Goal: Task Accomplishment & Management: Use online tool/utility

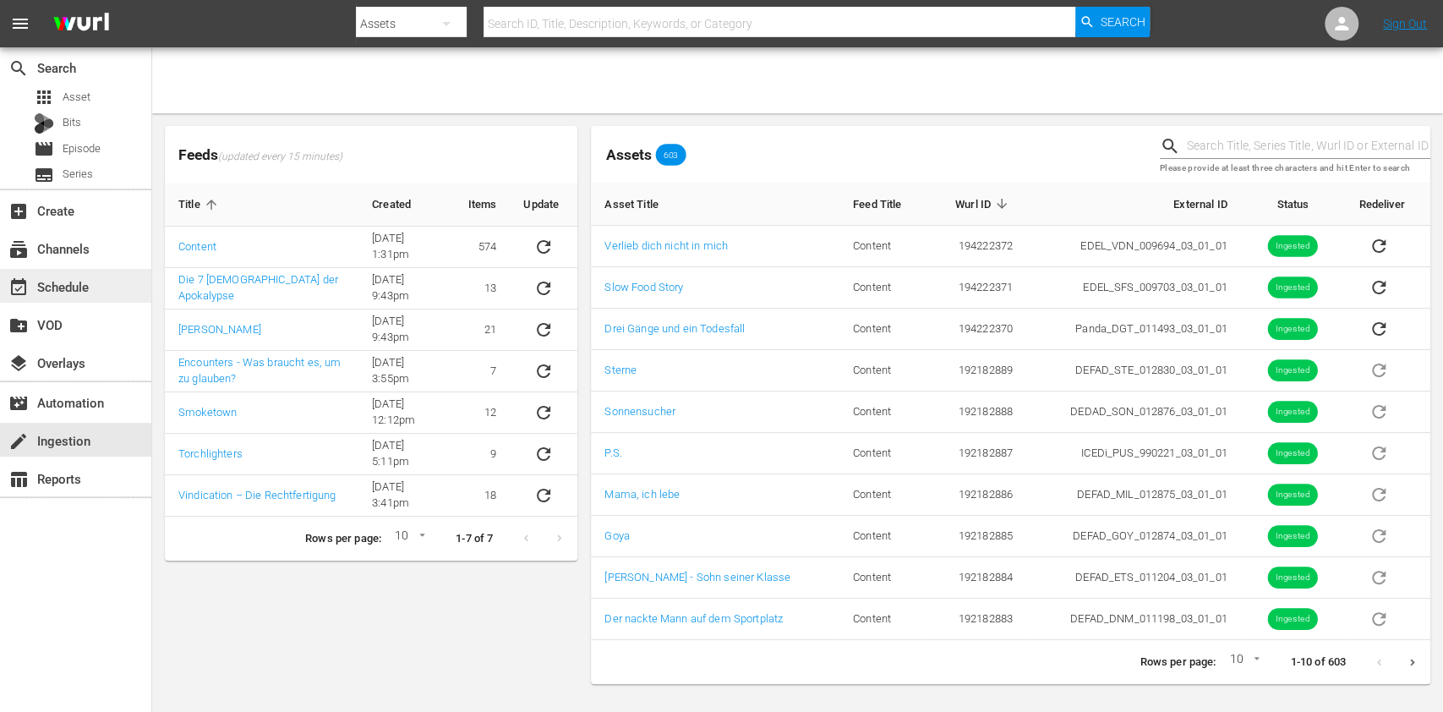
click at [88, 280] on div "event_available Schedule" at bounding box center [47, 283] width 95 height 15
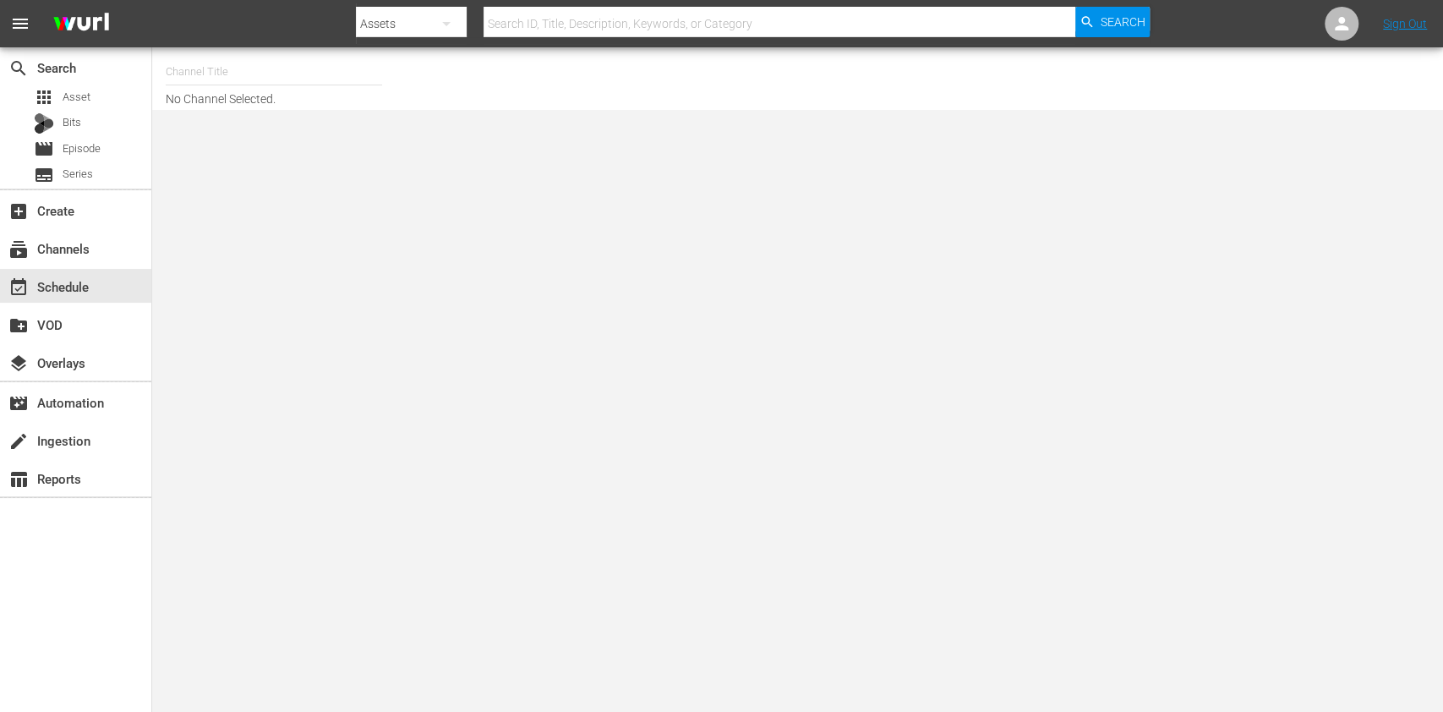
click at [263, 67] on input "text" at bounding box center [274, 72] width 216 height 41
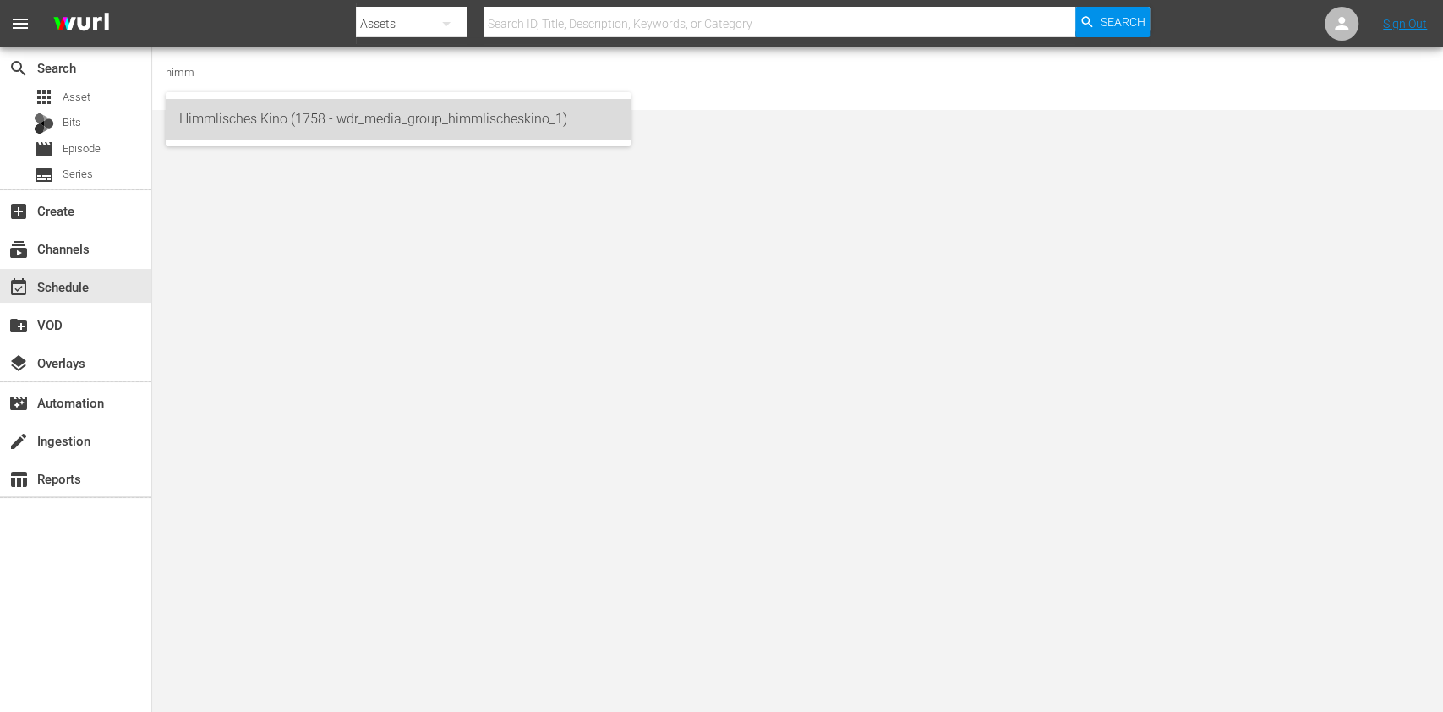
click at [273, 131] on div "Himmlisches Kino (1758 - wdr_media_group_himmlischeskino_1)" at bounding box center [398, 119] width 438 height 41
type input "Himmlisches Kino (1758 - wdr_media_group_himmlischeskino_1)"
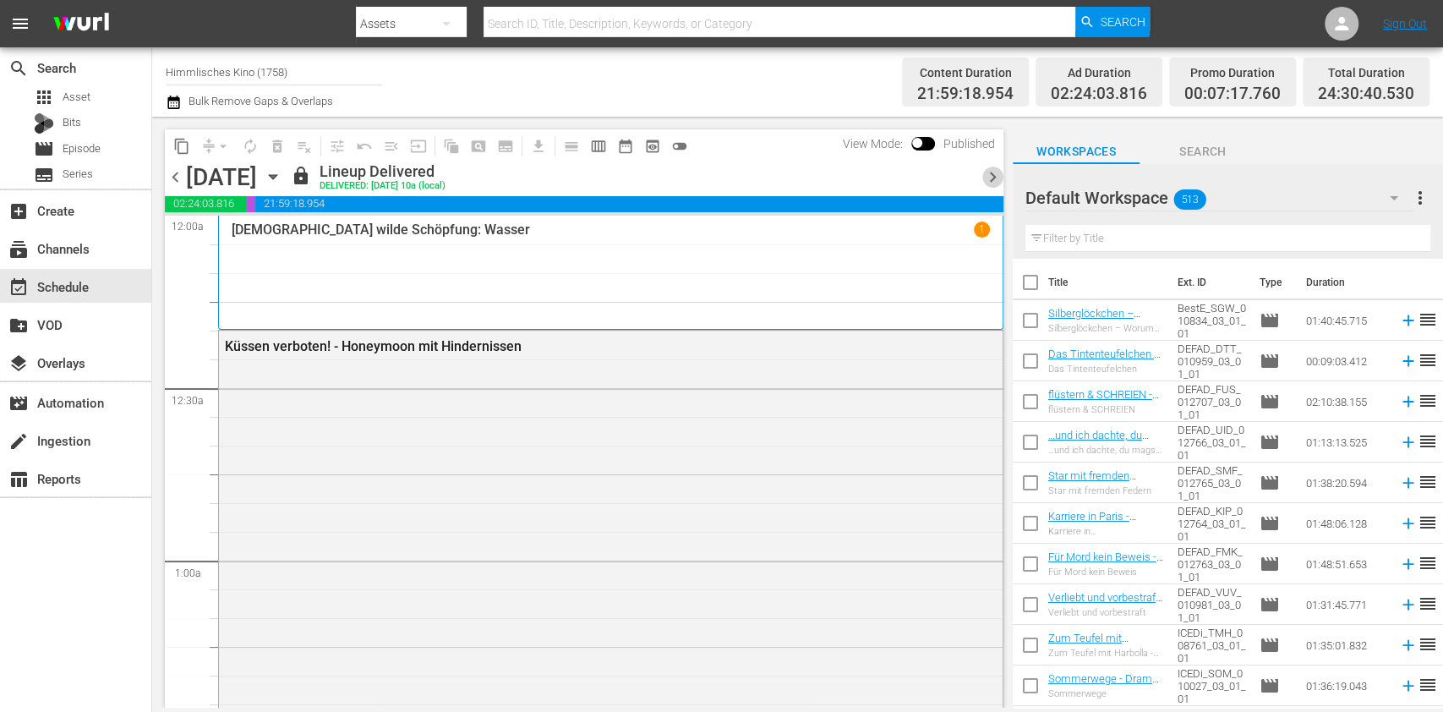
click at [996, 180] on span "chevron_right" at bounding box center [992, 177] width 21 height 21
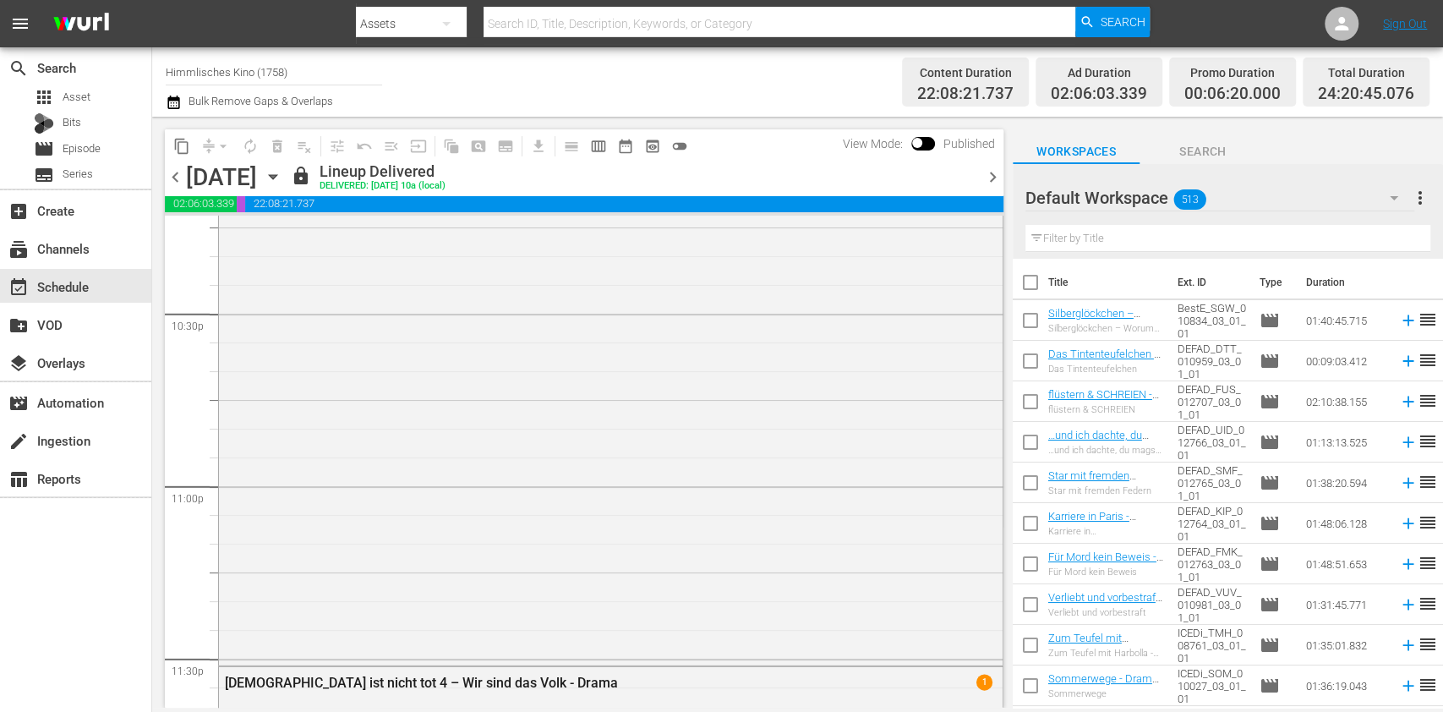
scroll to position [7725, 0]
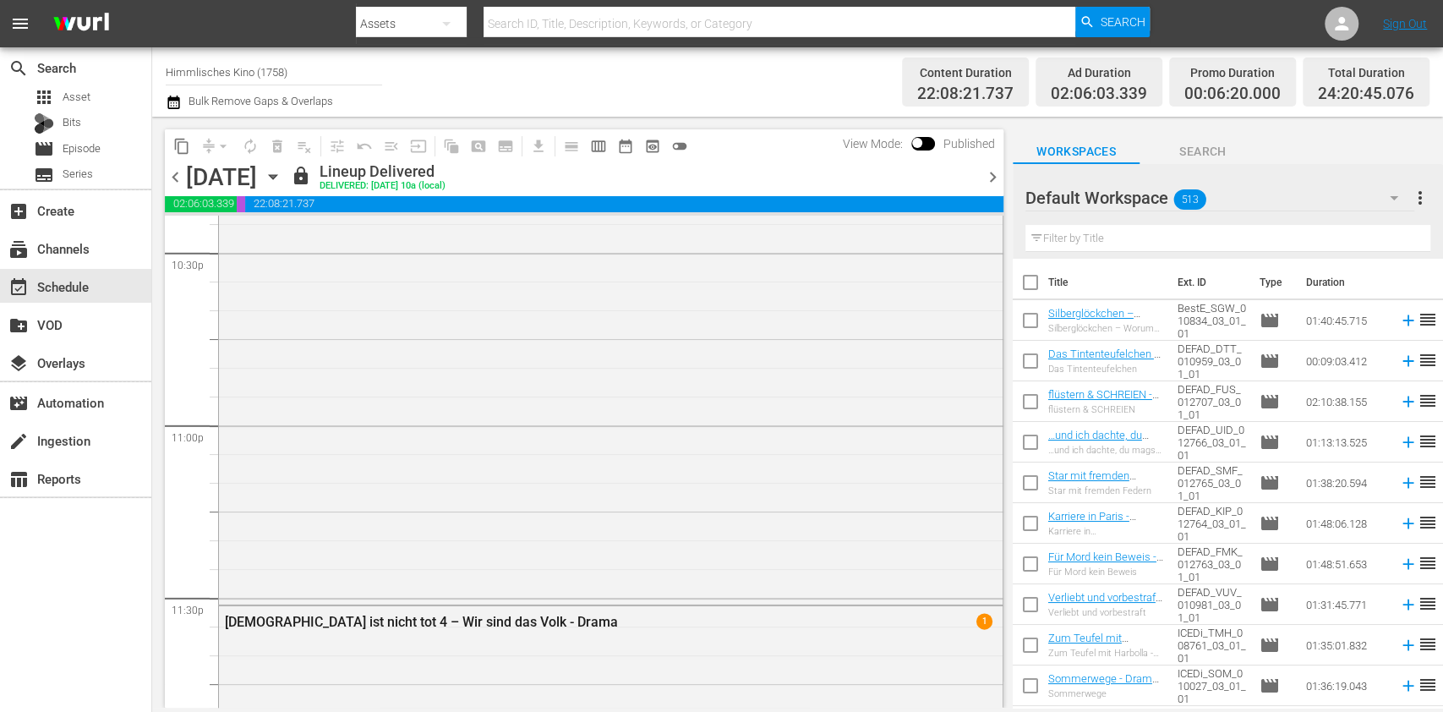
click at [992, 175] on span "chevron_right" at bounding box center [992, 177] width 21 height 21
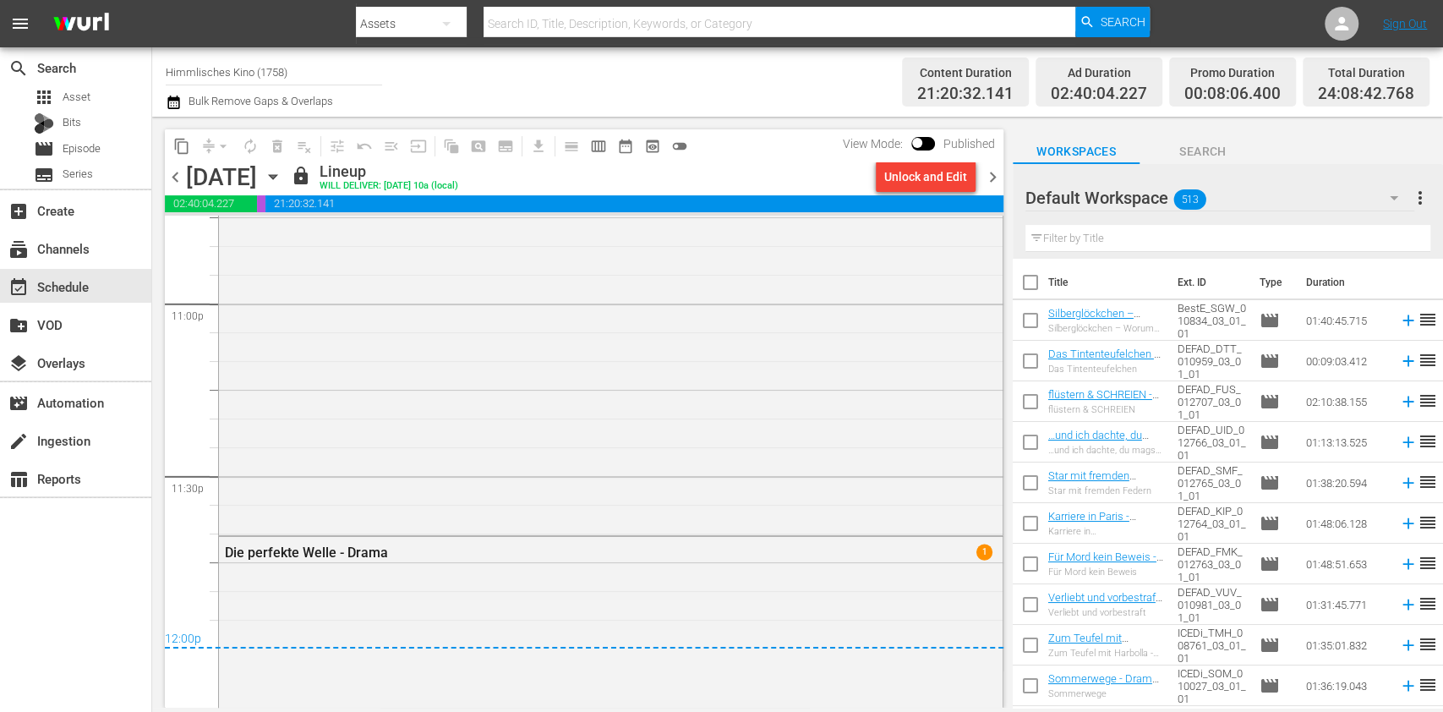
scroll to position [7841, 0]
click at [992, 167] on span "chevron_right" at bounding box center [992, 177] width 21 height 21
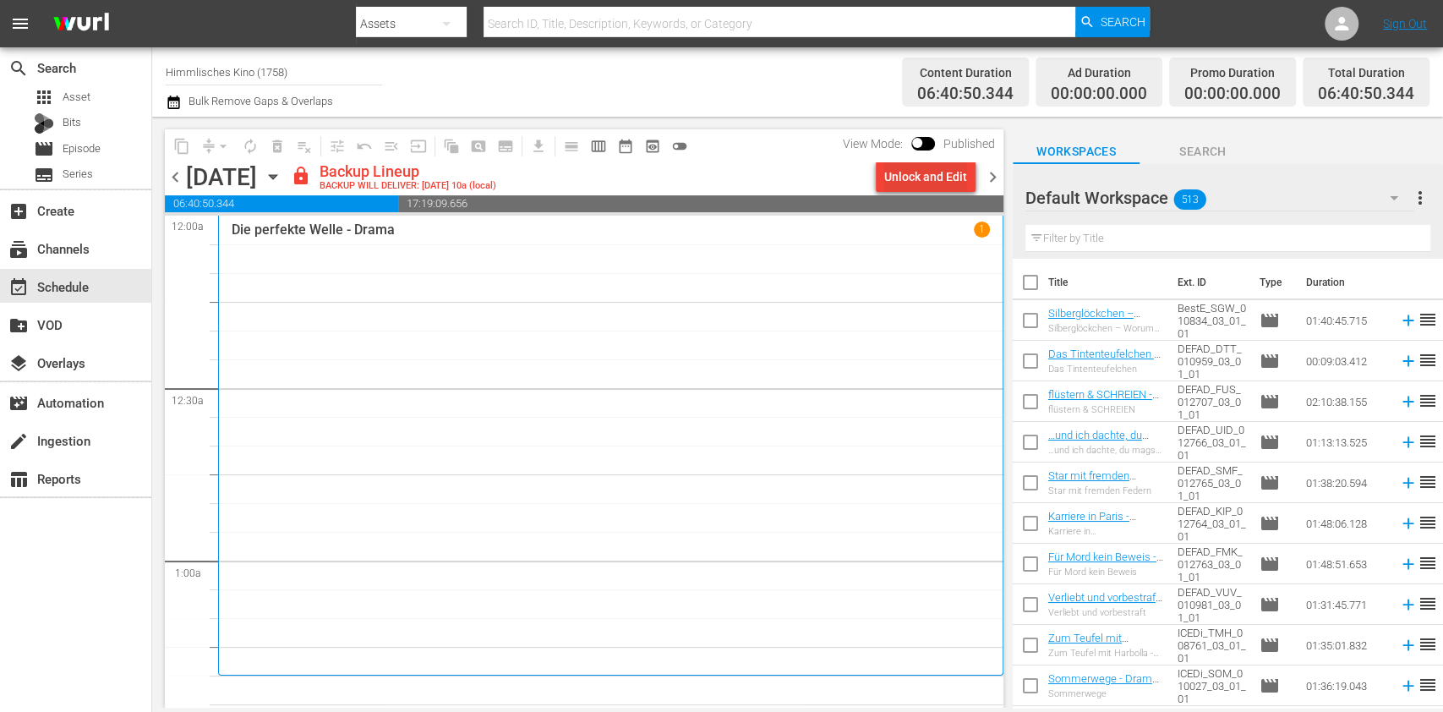
click at [900, 179] on div "Unlock and Edit" at bounding box center [925, 176] width 83 height 30
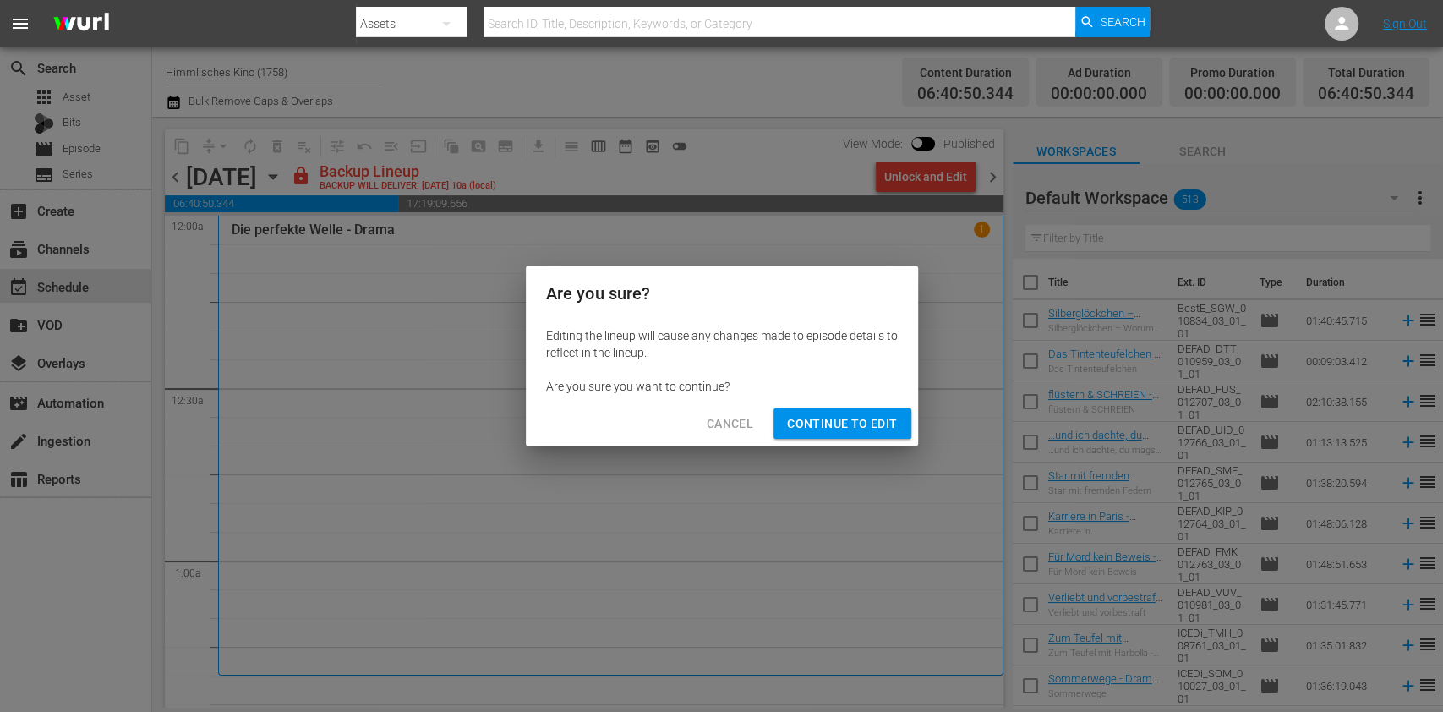
click at [831, 426] on span "Continue to Edit" at bounding box center [842, 423] width 110 height 21
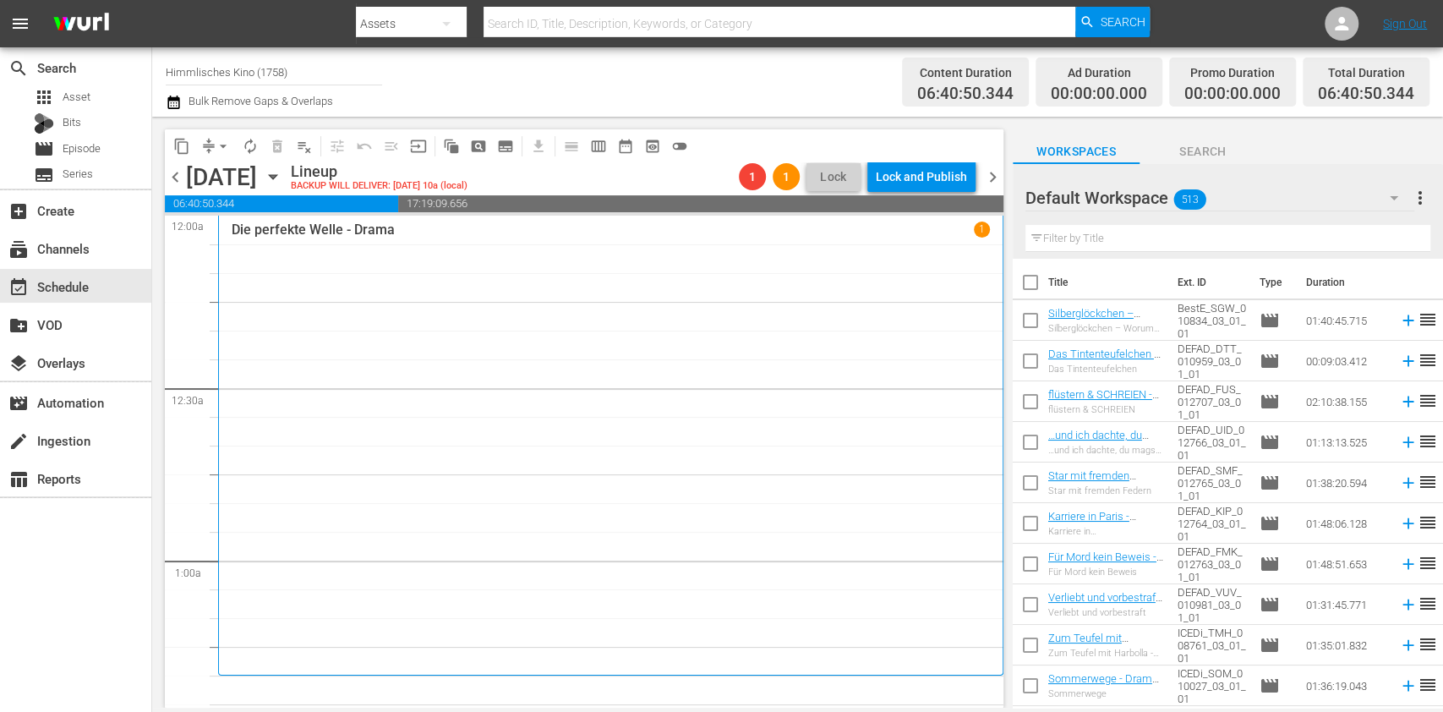
click at [171, 110] on icon "button" at bounding box center [174, 102] width 16 height 20
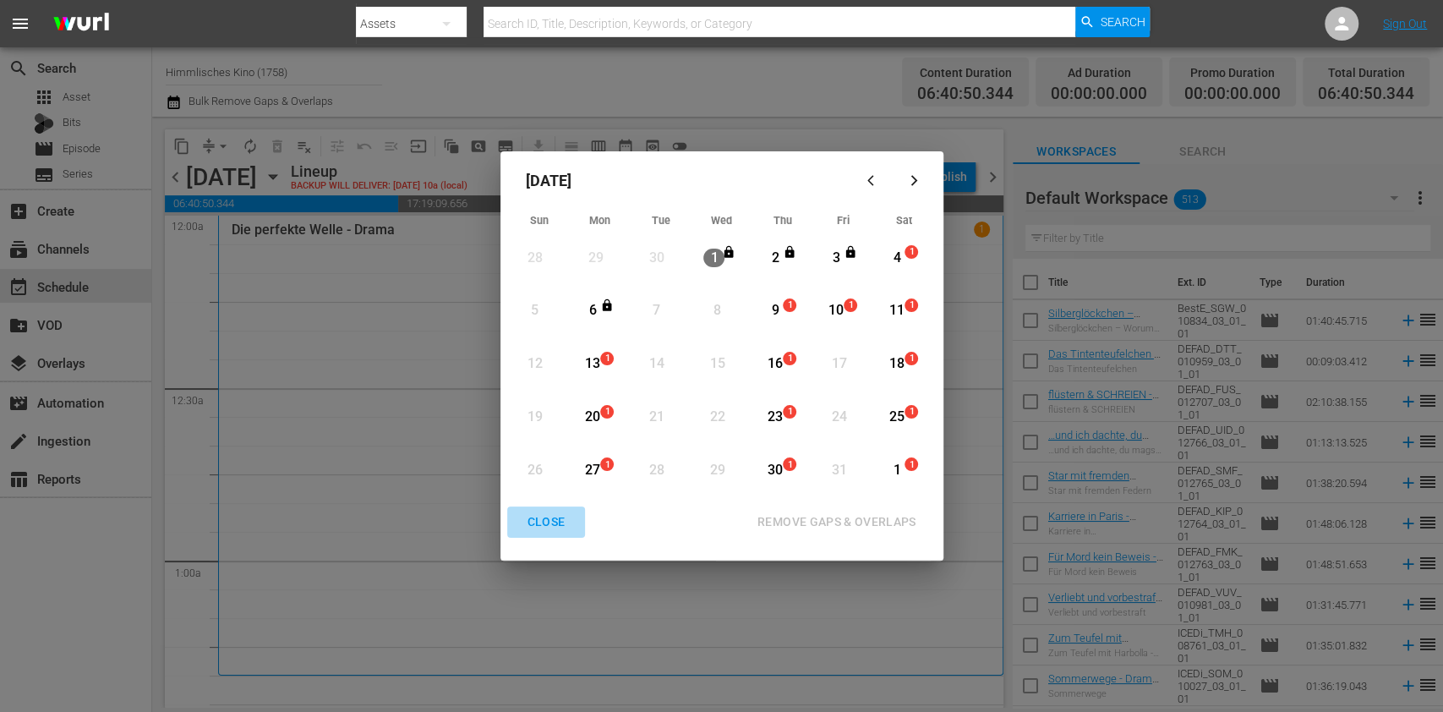
click at [557, 514] on div "CLOSE" at bounding box center [546, 522] width 65 height 21
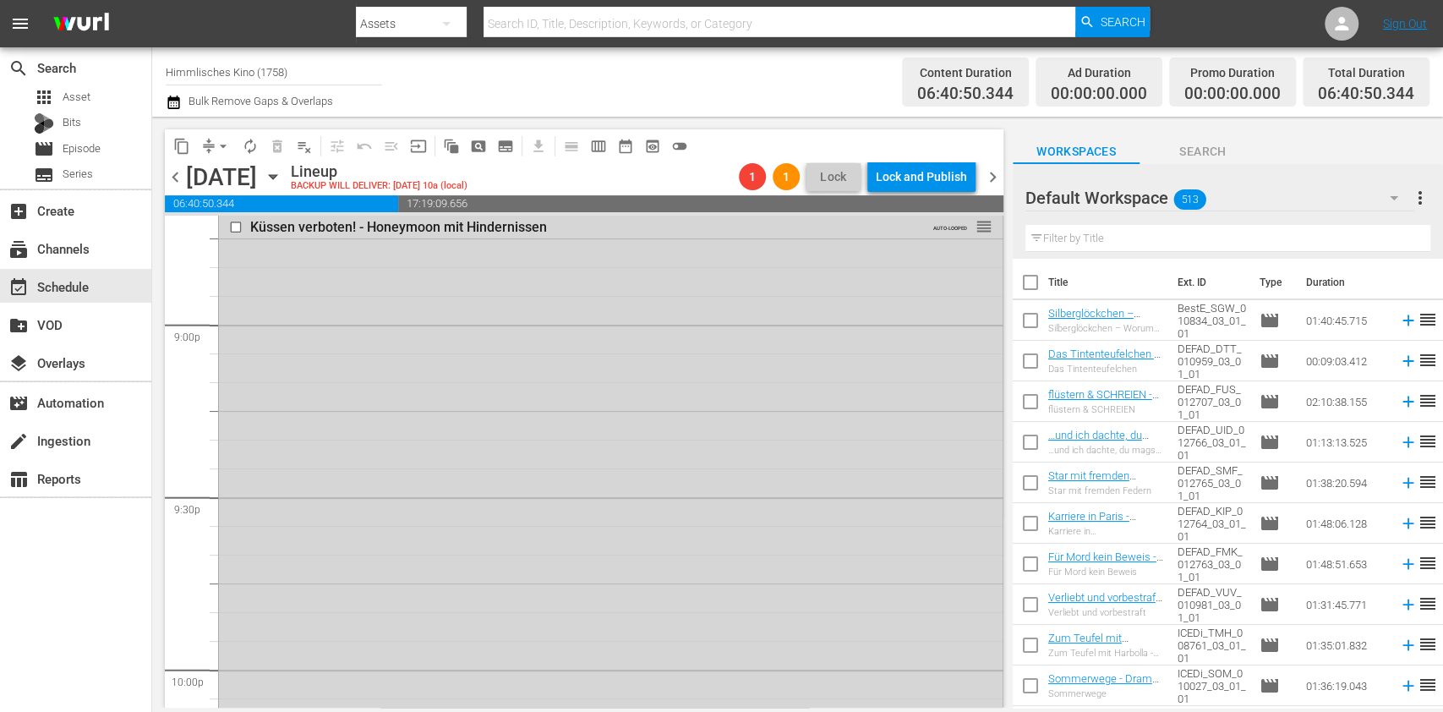
scroll to position [7167, 0]
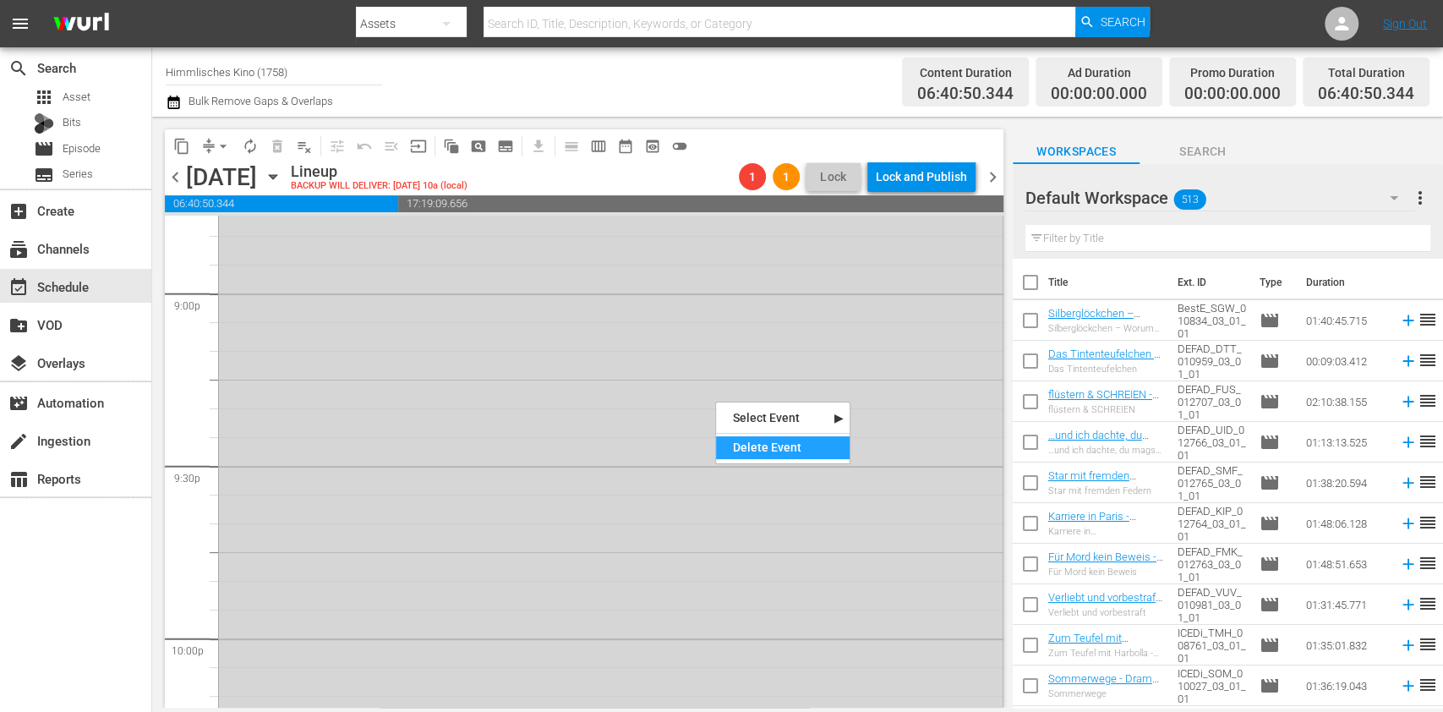
click at [771, 441] on div "Delete Event" at bounding box center [783, 447] width 134 height 23
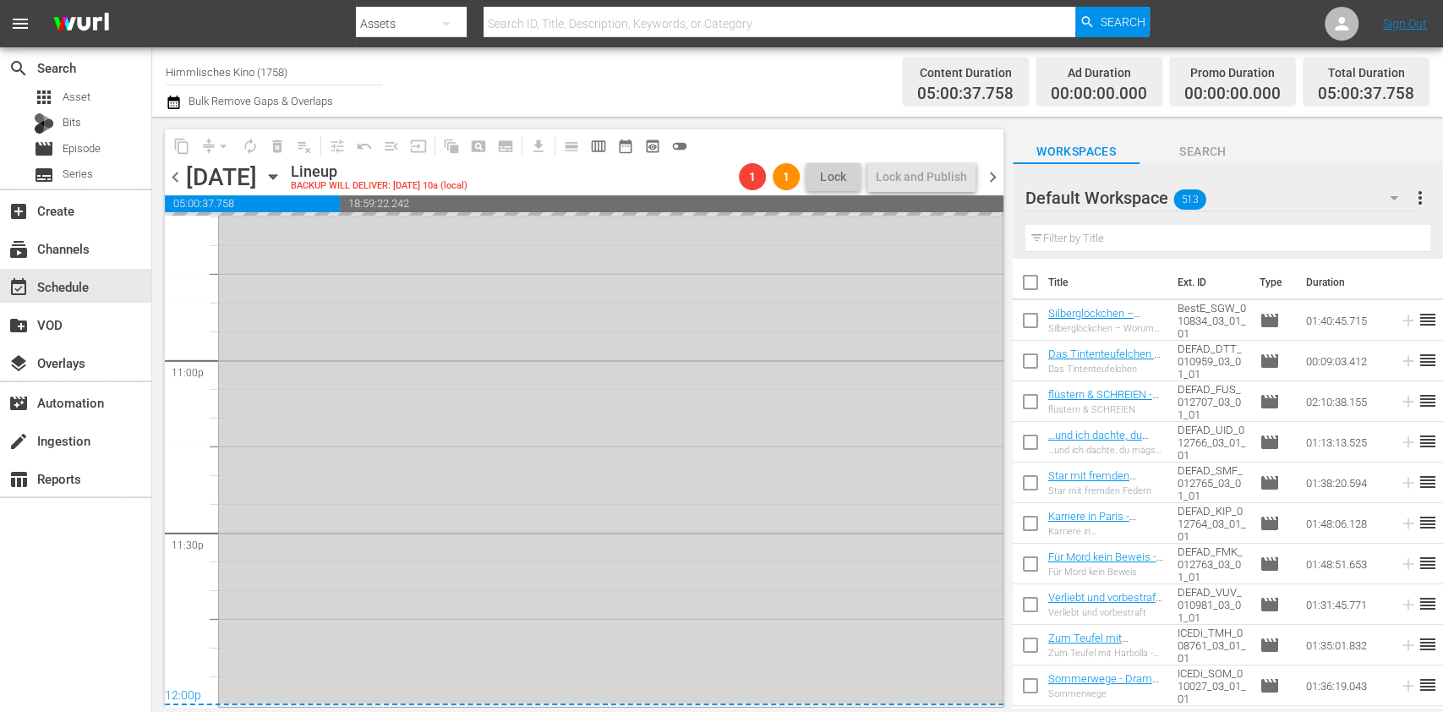
scroll to position [7420, 0]
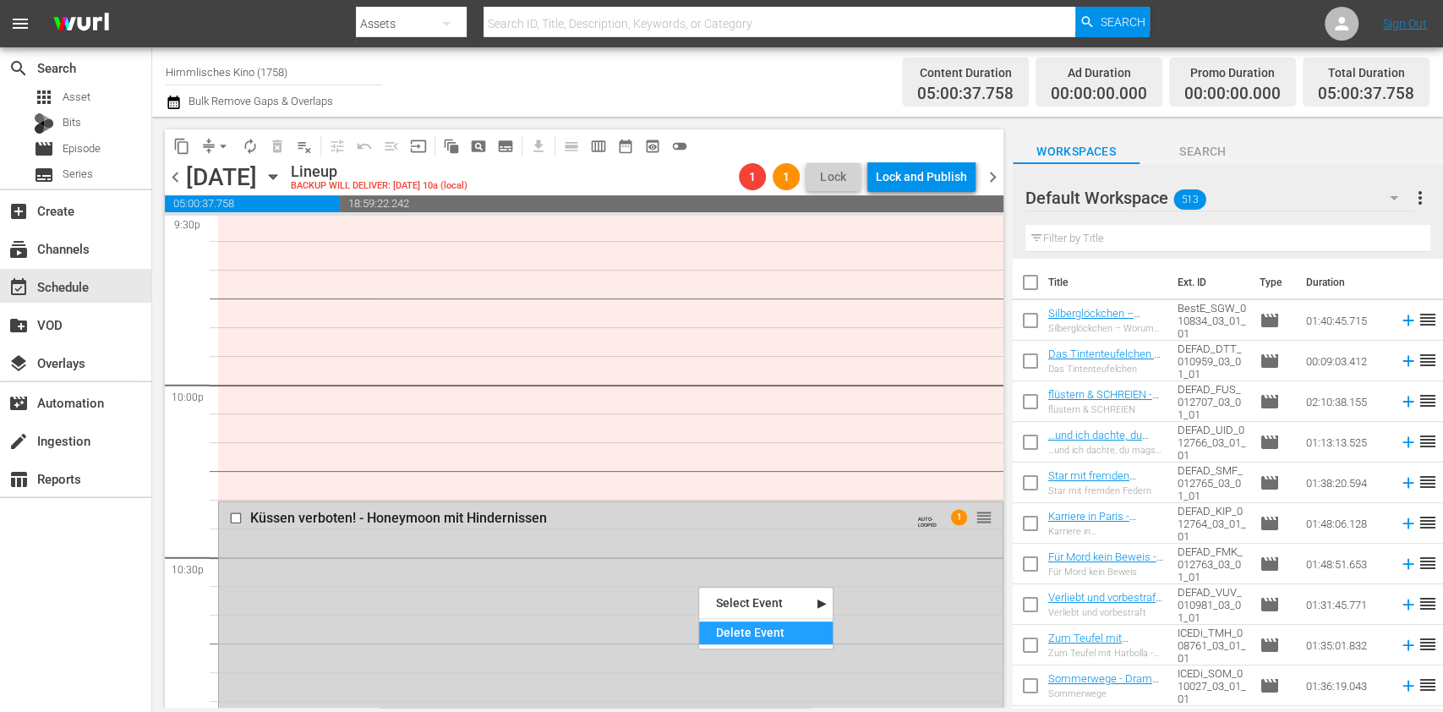
click at [747, 635] on div "Delete Event" at bounding box center [766, 632] width 134 height 23
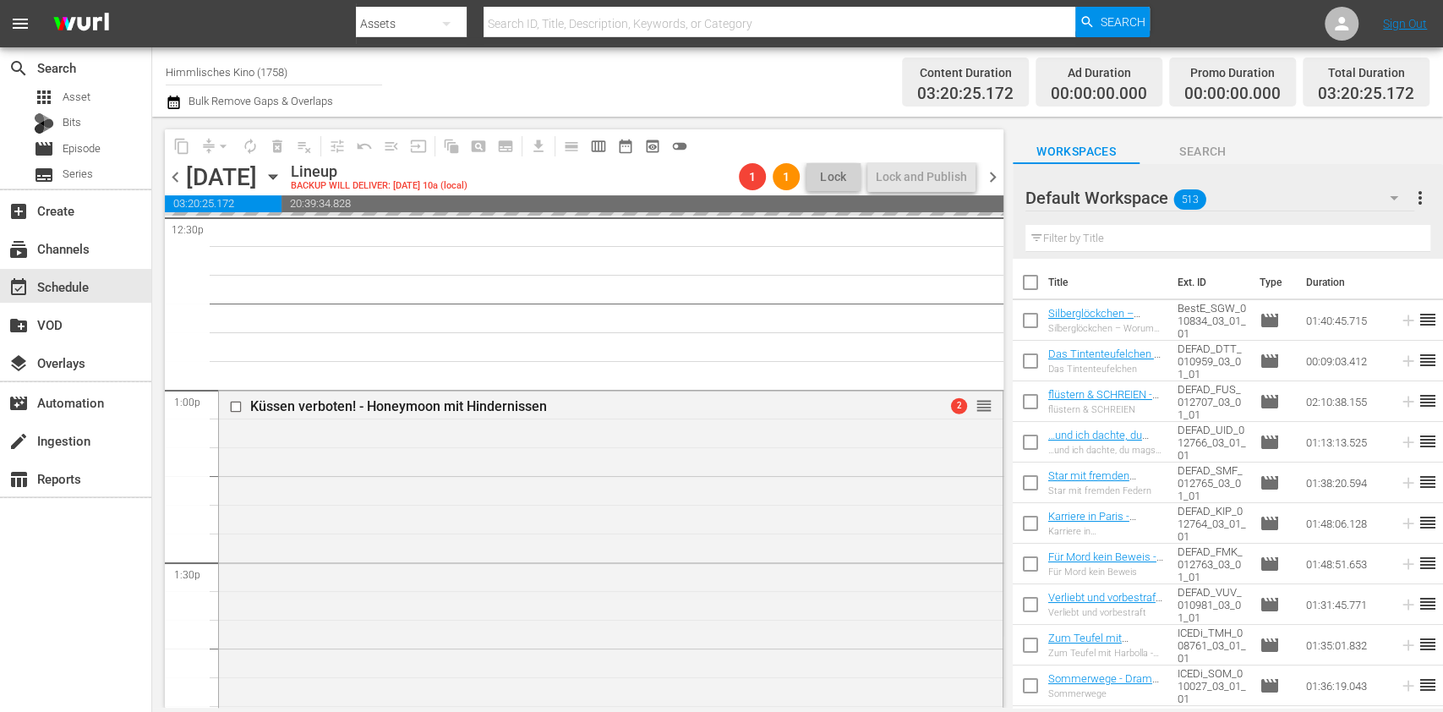
scroll to position [4309, 0]
click at [993, 172] on span "chevron_right" at bounding box center [992, 177] width 21 height 21
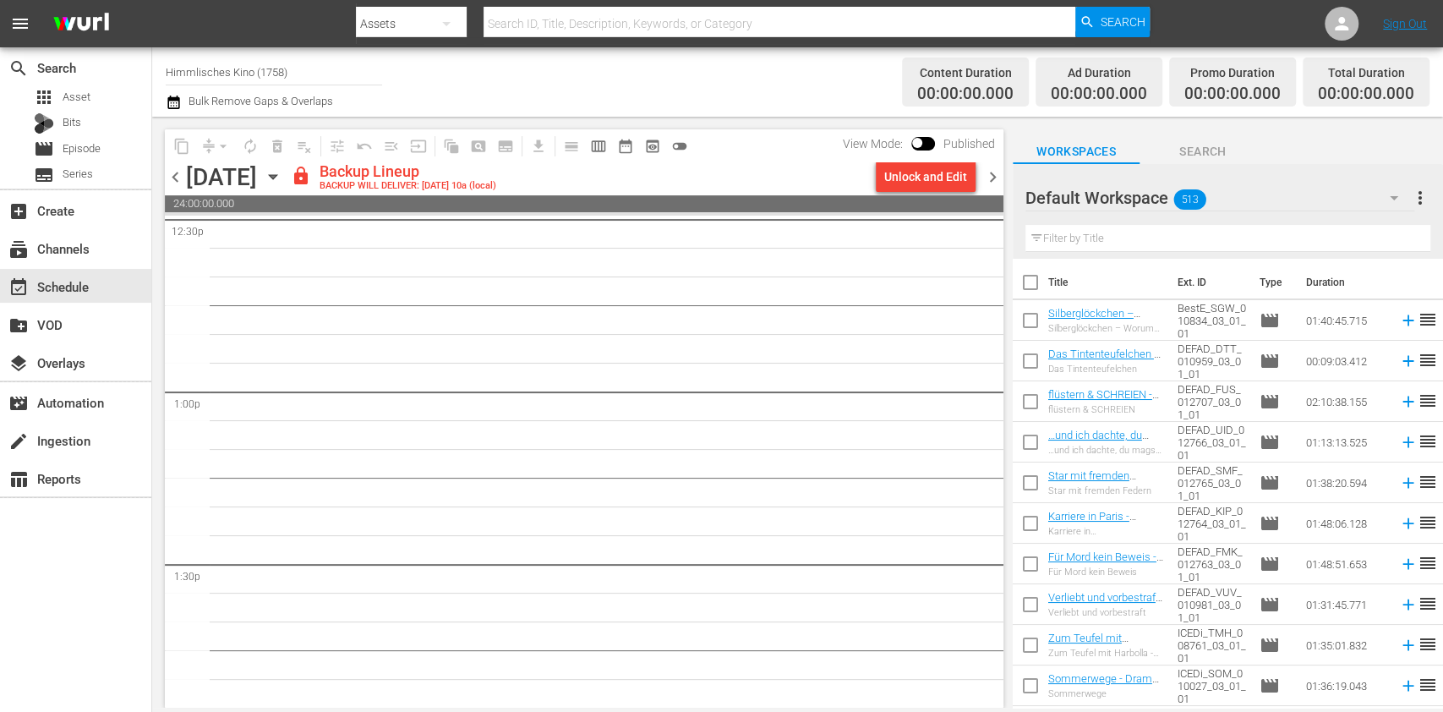
click at [940, 174] on div "Unlock and Edit" at bounding box center [925, 176] width 83 height 30
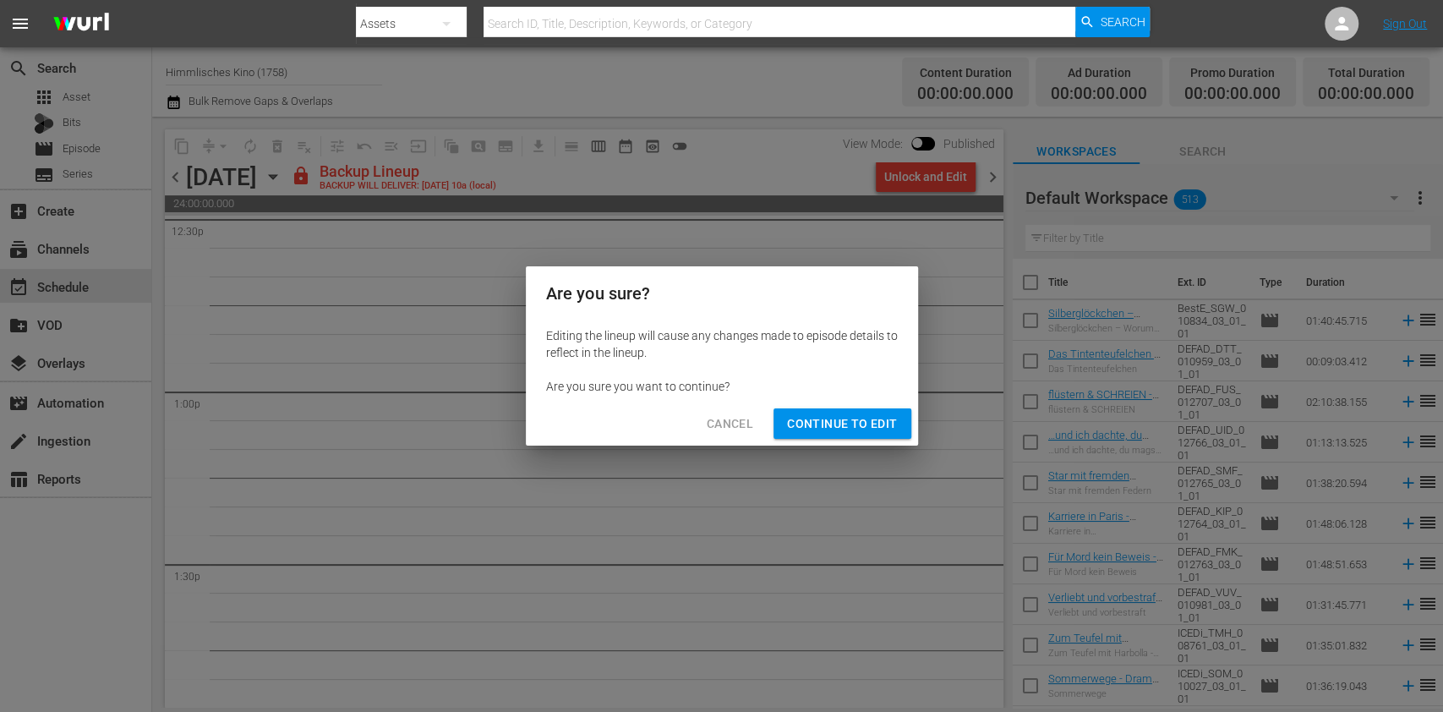
click at [829, 414] on span "Continue to Edit" at bounding box center [842, 423] width 110 height 21
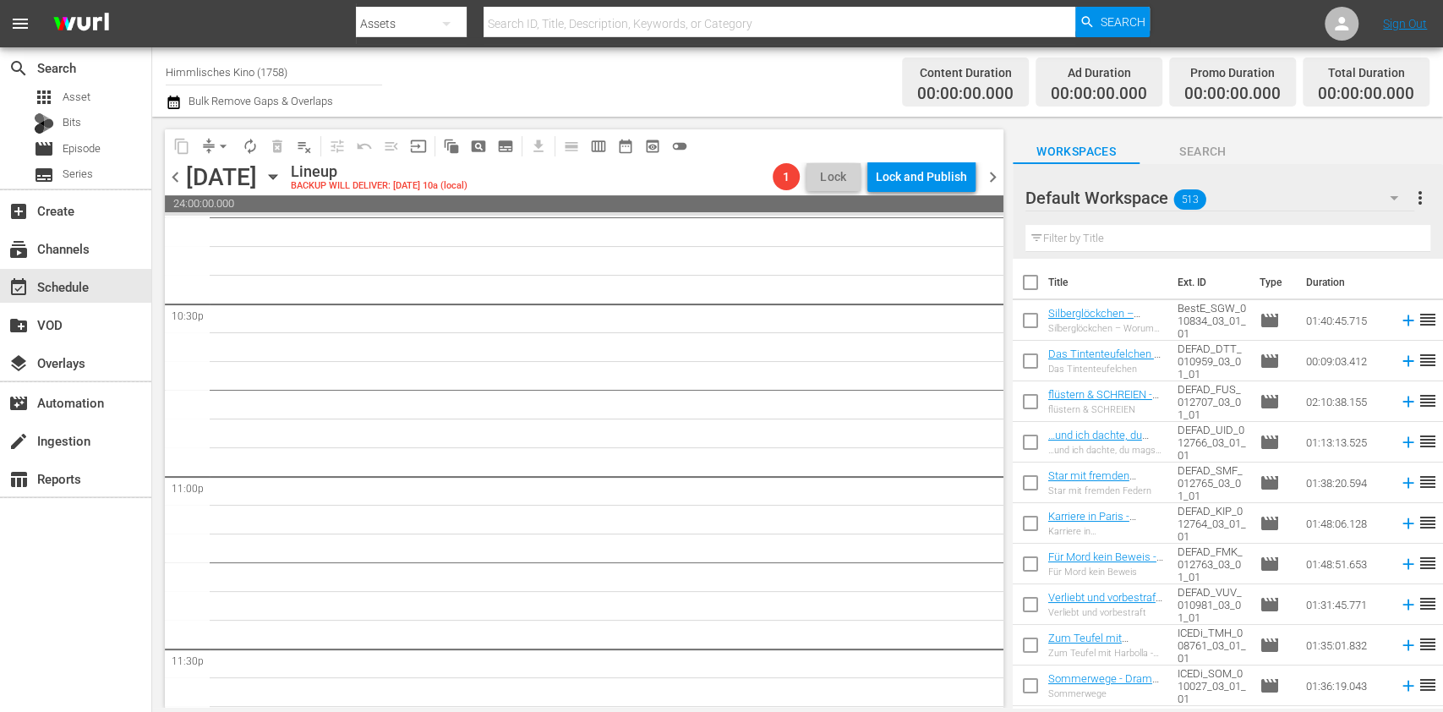
scroll to position [7713, 0]
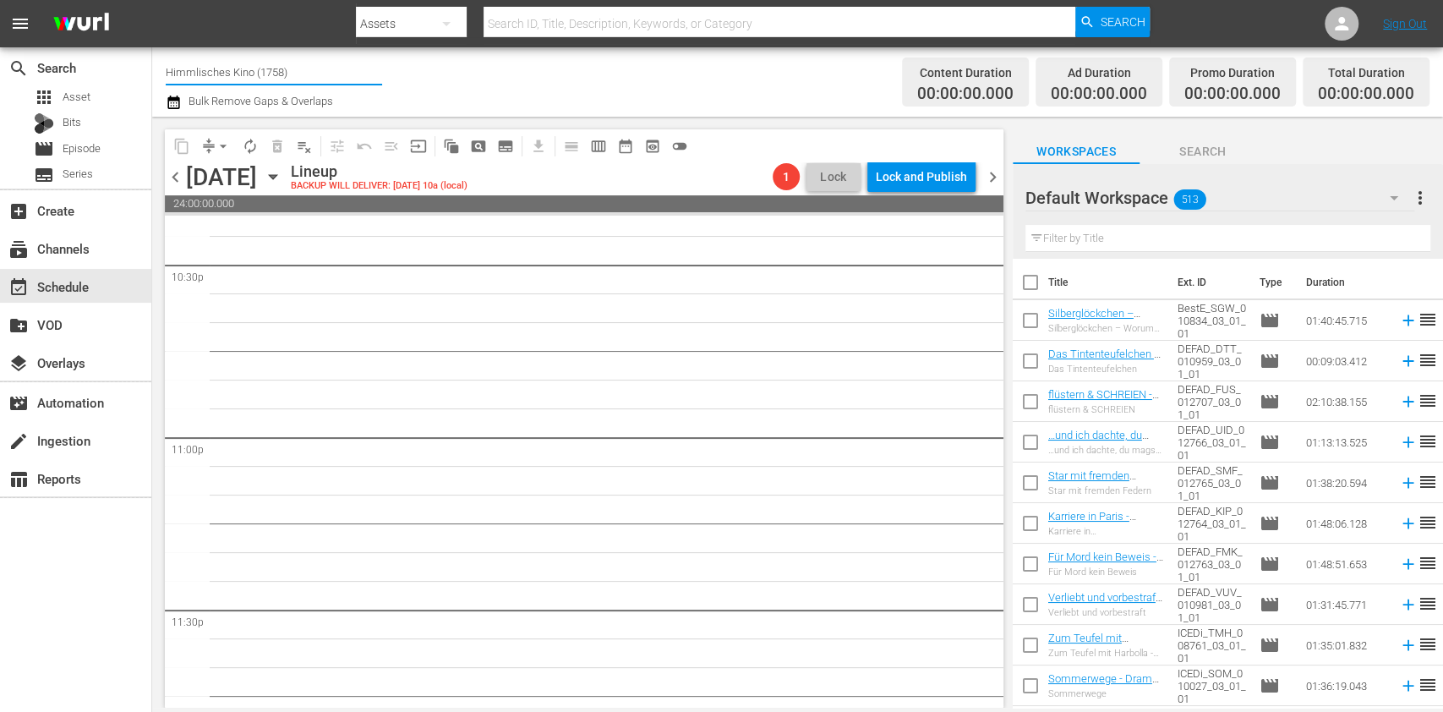
click at [202, 90] on input "Himmlisches Kino (1758)" at bounding box center [274, 72] width 216 height 41
click at [182, 99] on button "button" at bounding box center [176, 102] width 20 height 20
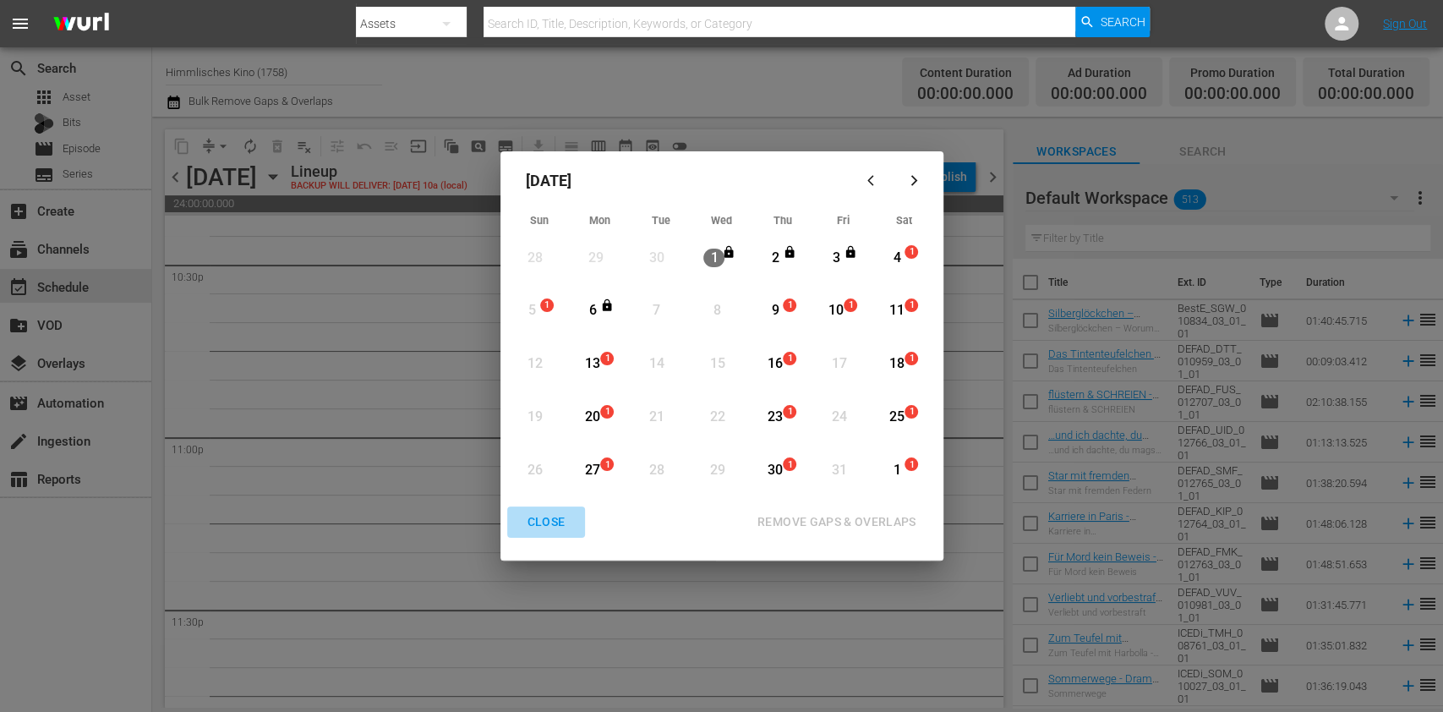
click at [550, 528] on div "CLOSE" at bounding box center [546, 522] width 65 height 21
